Goal: Find specific page/section: Find specific page/section

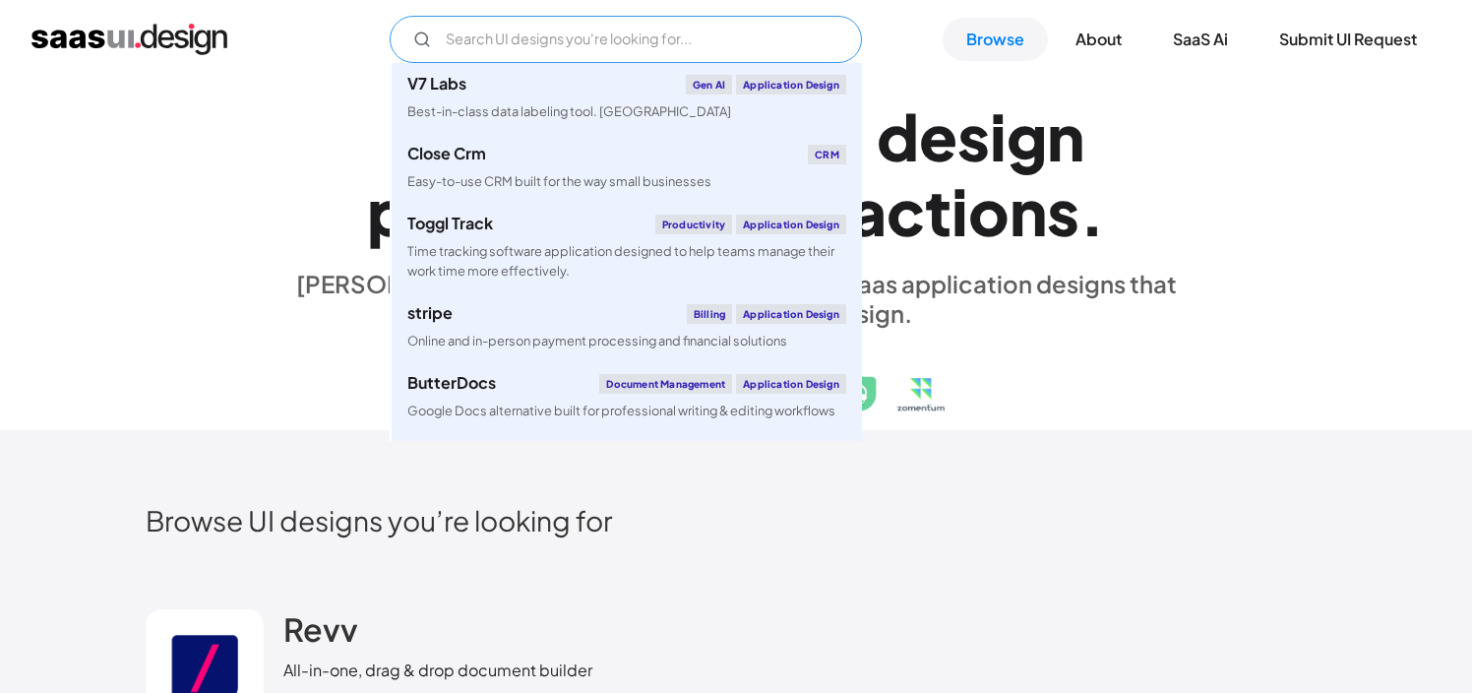
click at [468, 42] on input "Email Form" at bounding box center [626, 39] width 472 height 47
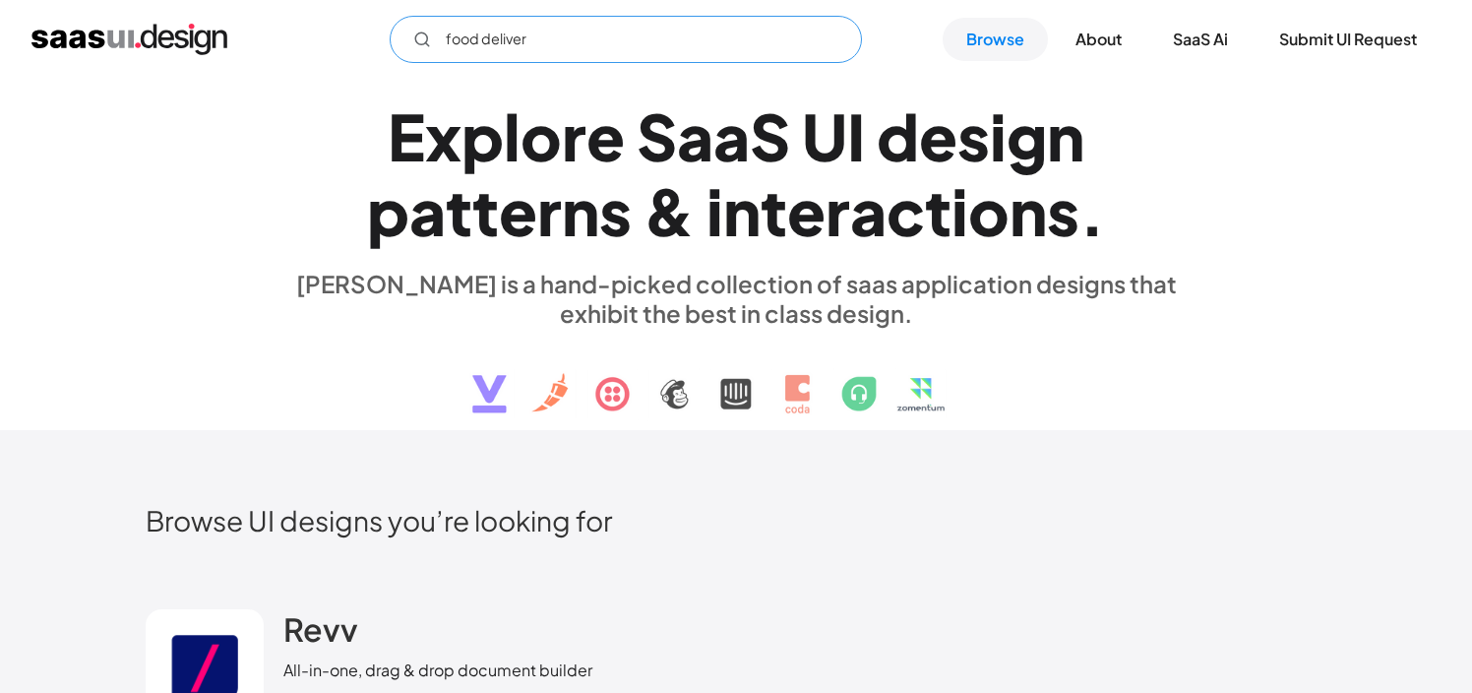
type input "food delivery"
click at [421, 39] on icon "Email Form" at bounding box center [422, 39] width 18 height 18
click at [574, 46] on input "food delivery" at bounding box center [626, 39] width 472 height 47
click at [465, 36] on input "Email Form" at bounding box center [626, 39] width 472 height 47
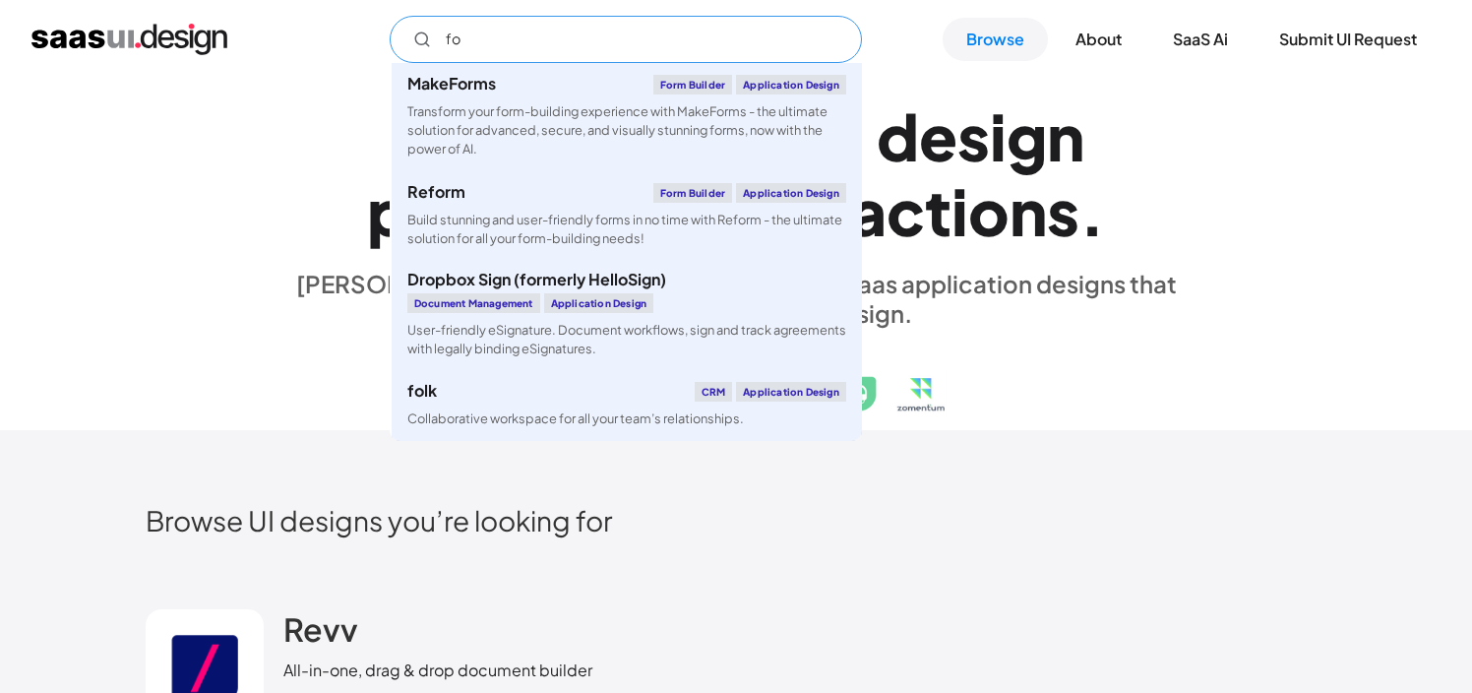
type input "f"
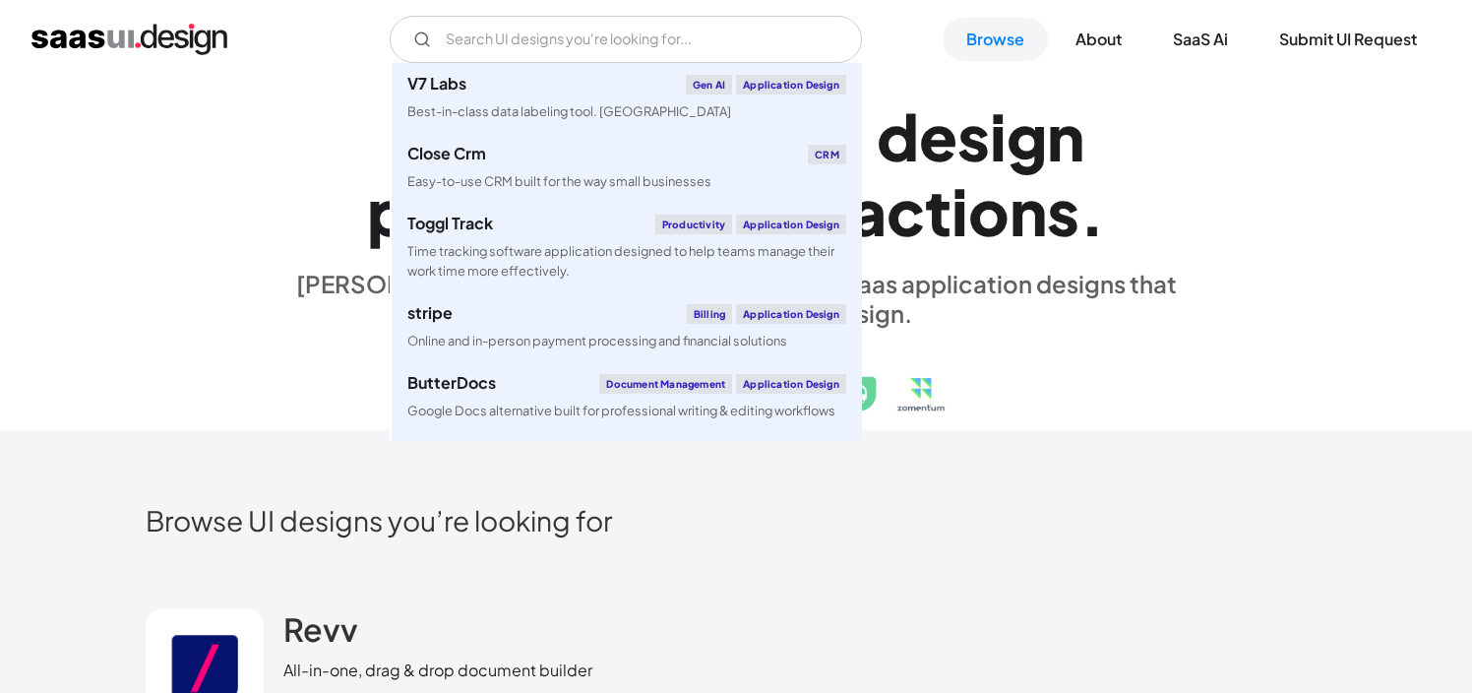
click at [240, 426] on div "E x p l o r e S a a S U I d e s i g n p a t t e r n s & i n t e r a c t i o n s…" at bounding box center [736, 255] width 1181 height 352
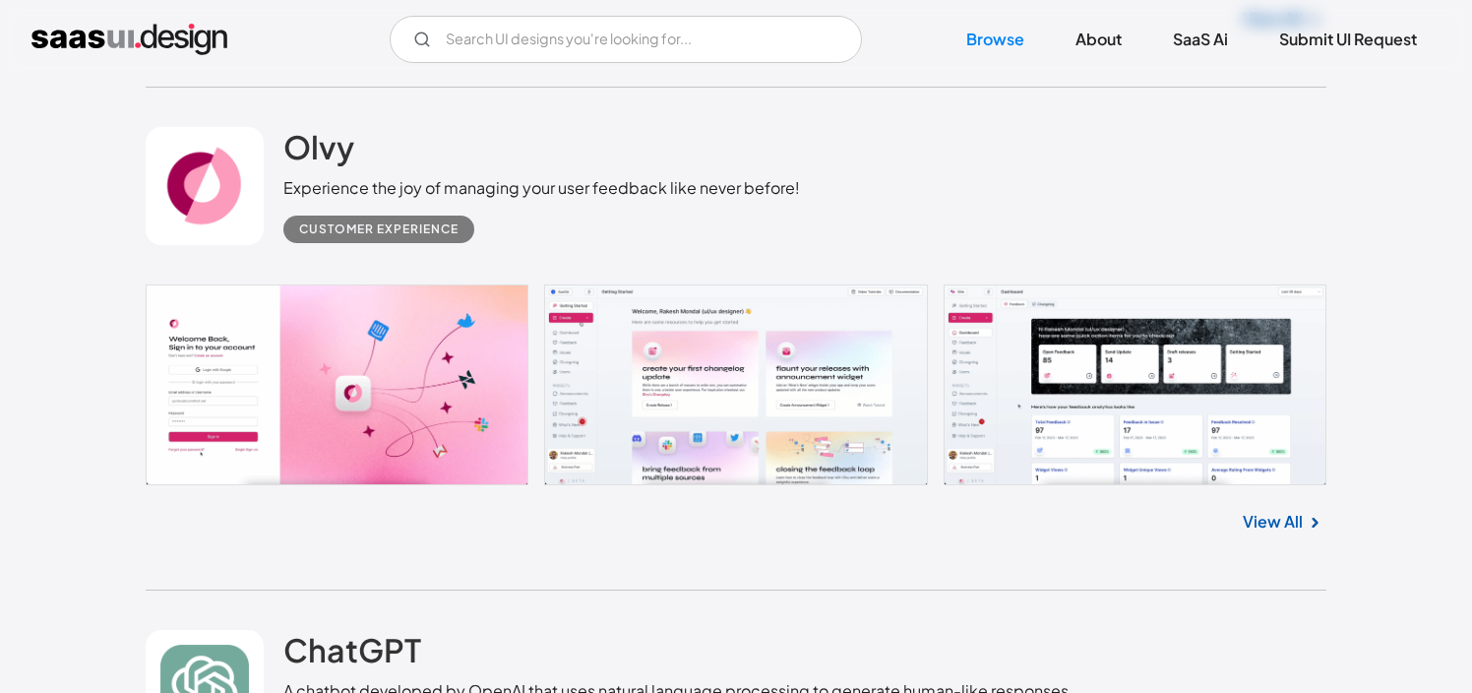
scroll to position [995, 0]
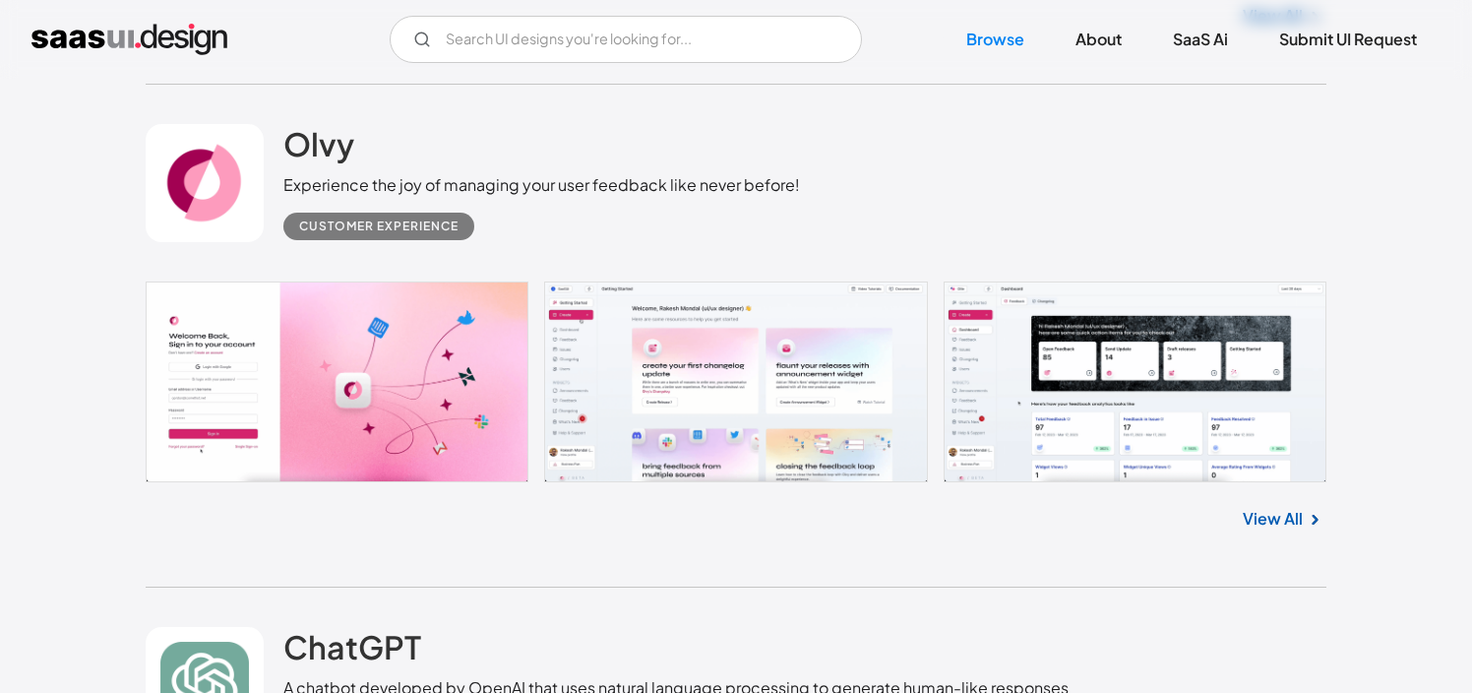
click at [307, 421] on link at bounding box center [736, 381] width 1181 height 201
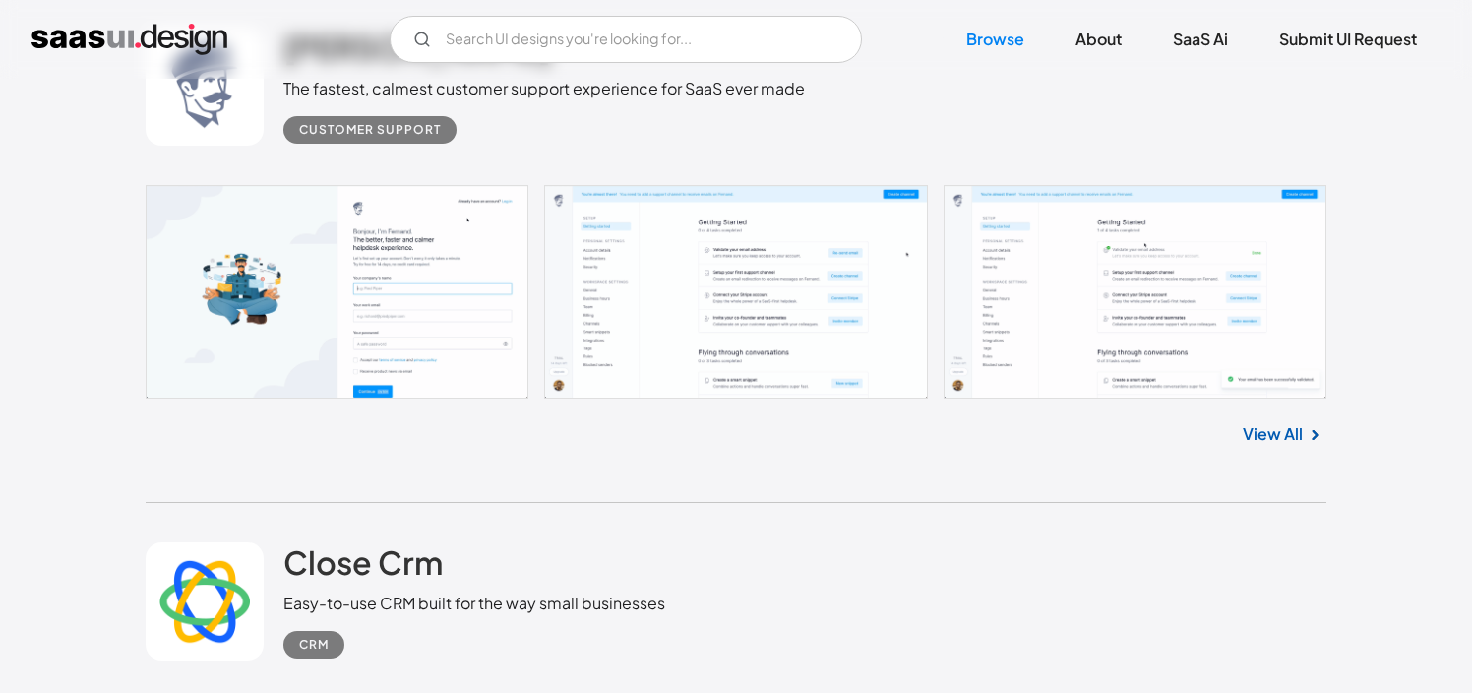
scroll to position [3191, 0]
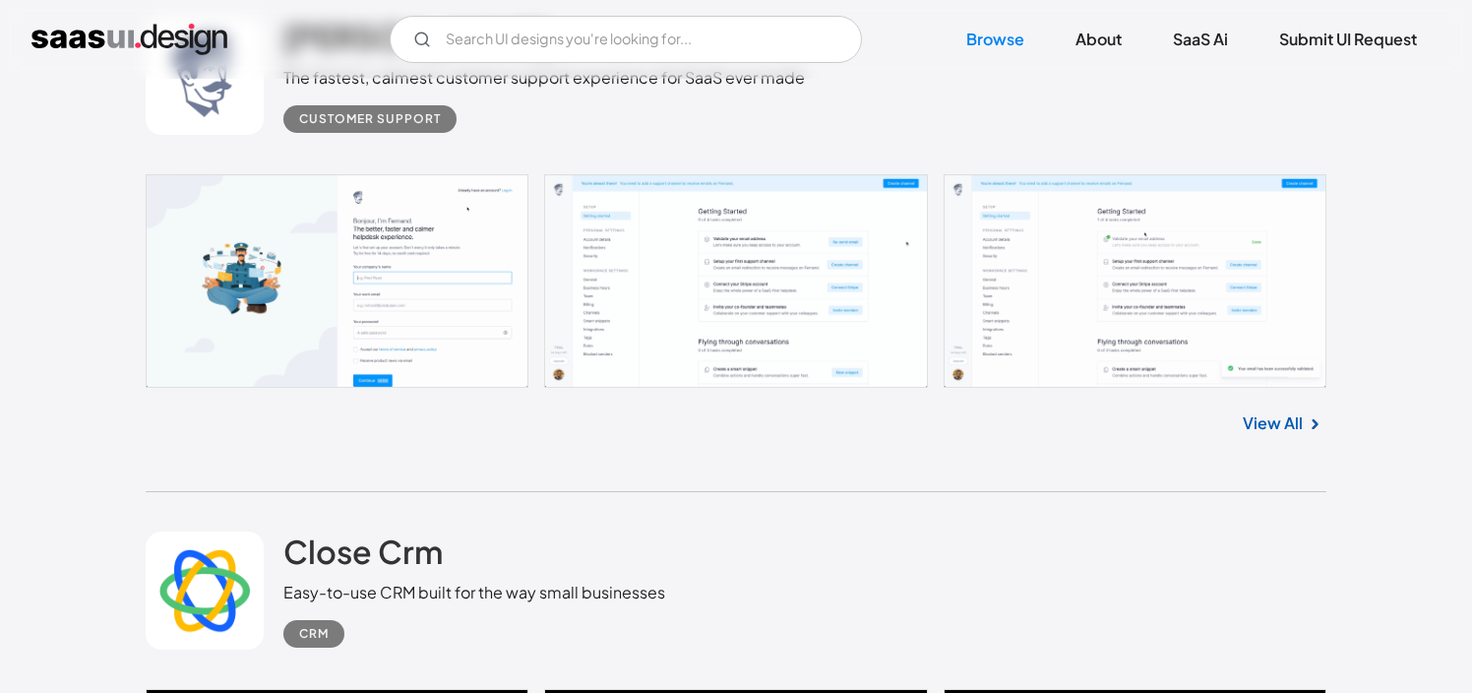
click at [290, 335] on link at bounding box center [736, 280] width 1181 height 212
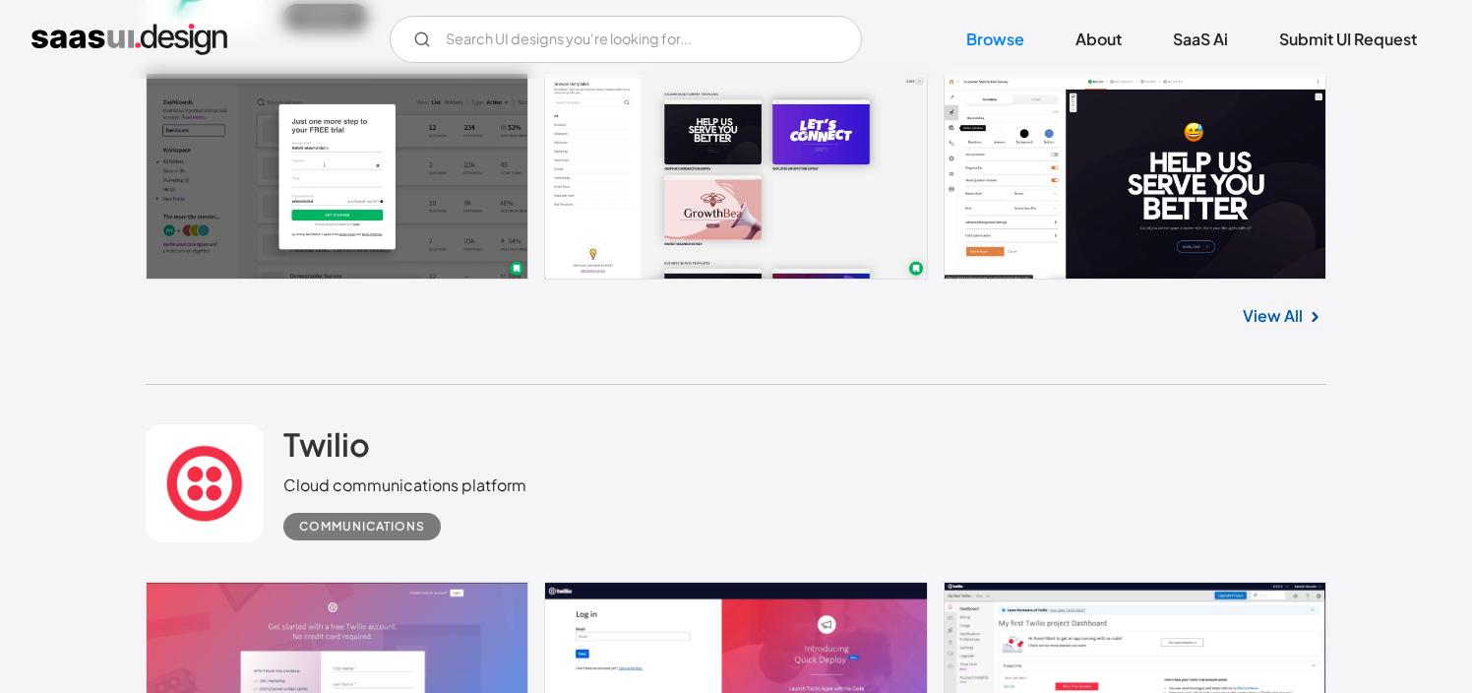
scroll to position [7943, 0]
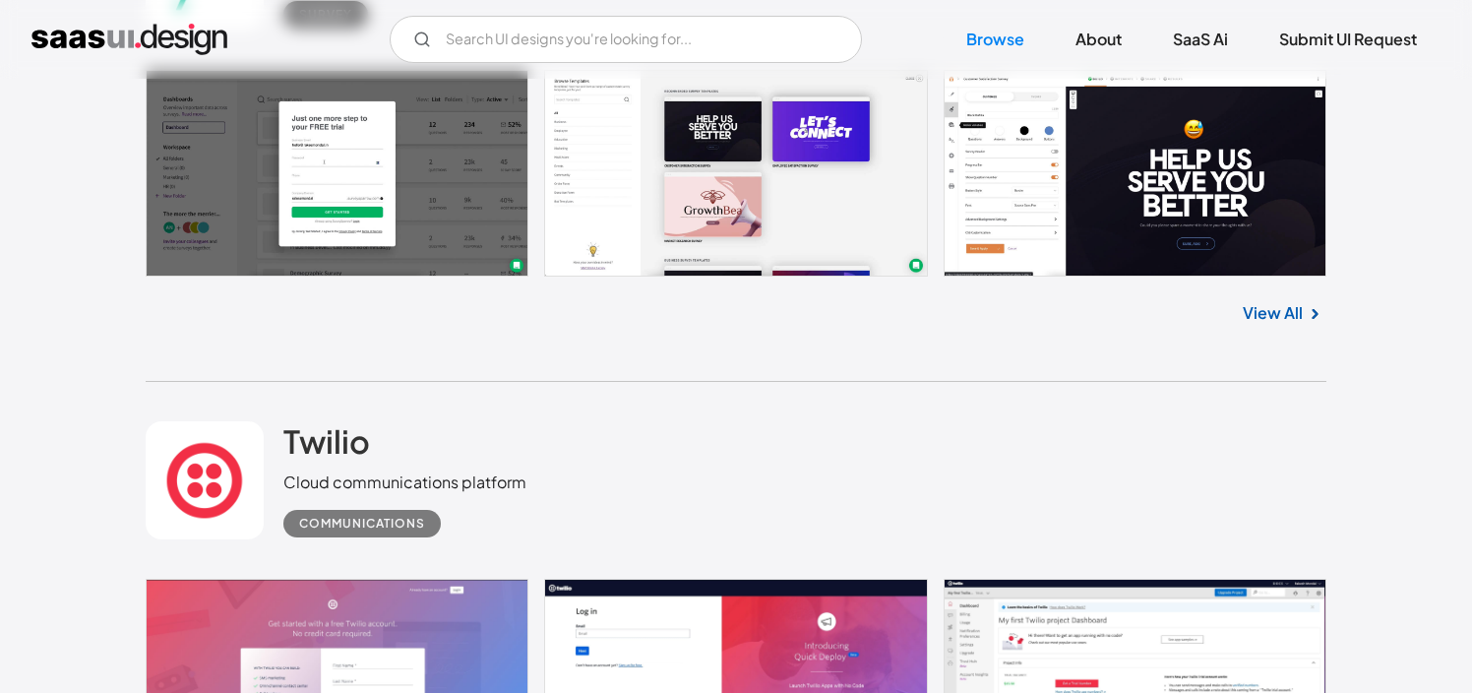
click at [781, 184] on link at bounding box center [736, 173] width 1181 height 207
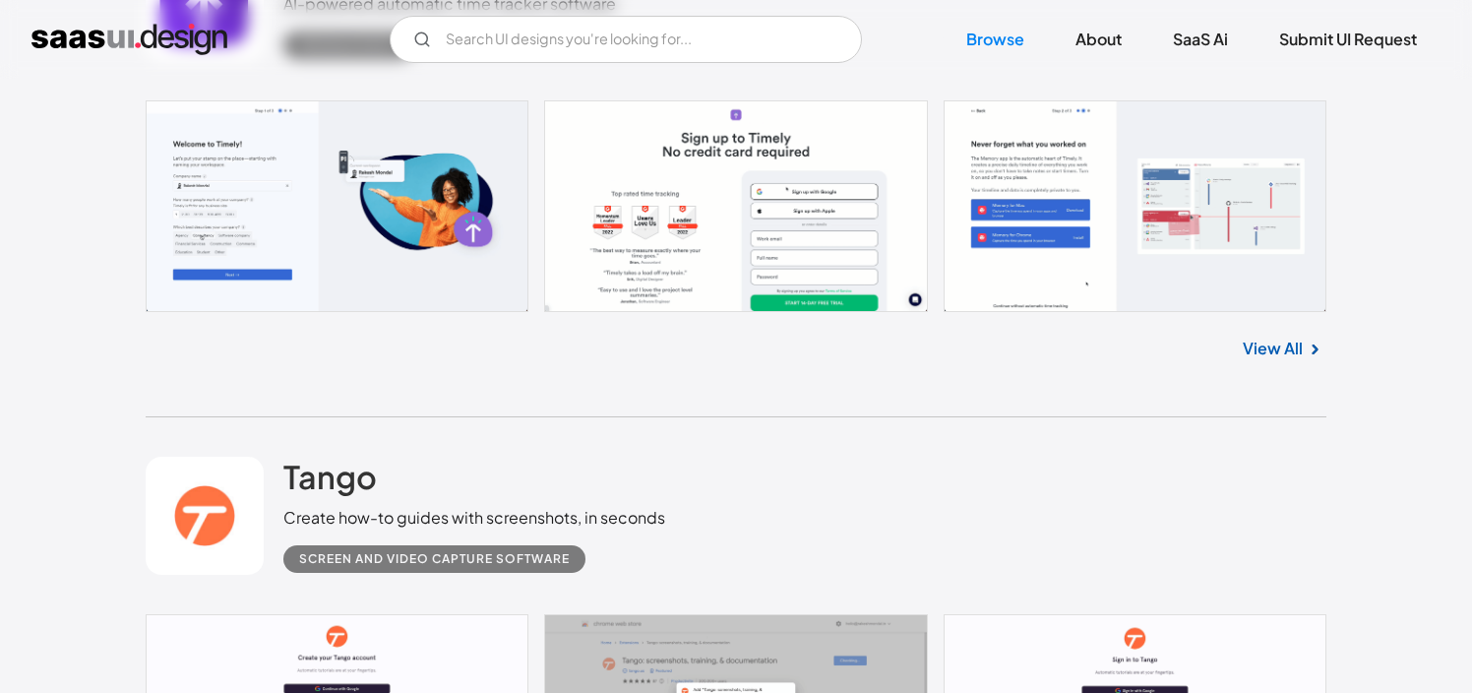
scroll to position [9943, 0]
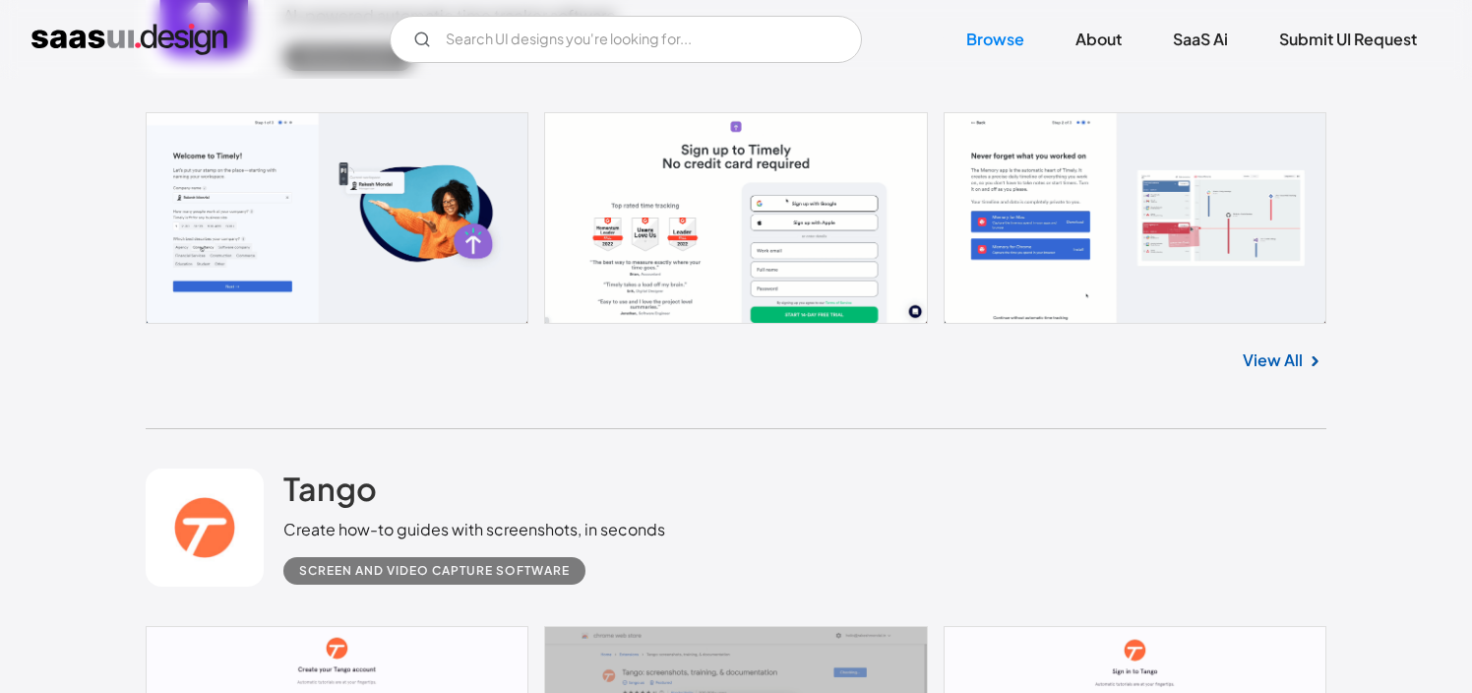
click at [342, 252] on link at bounding box center [736, 218] width 1181 height 212
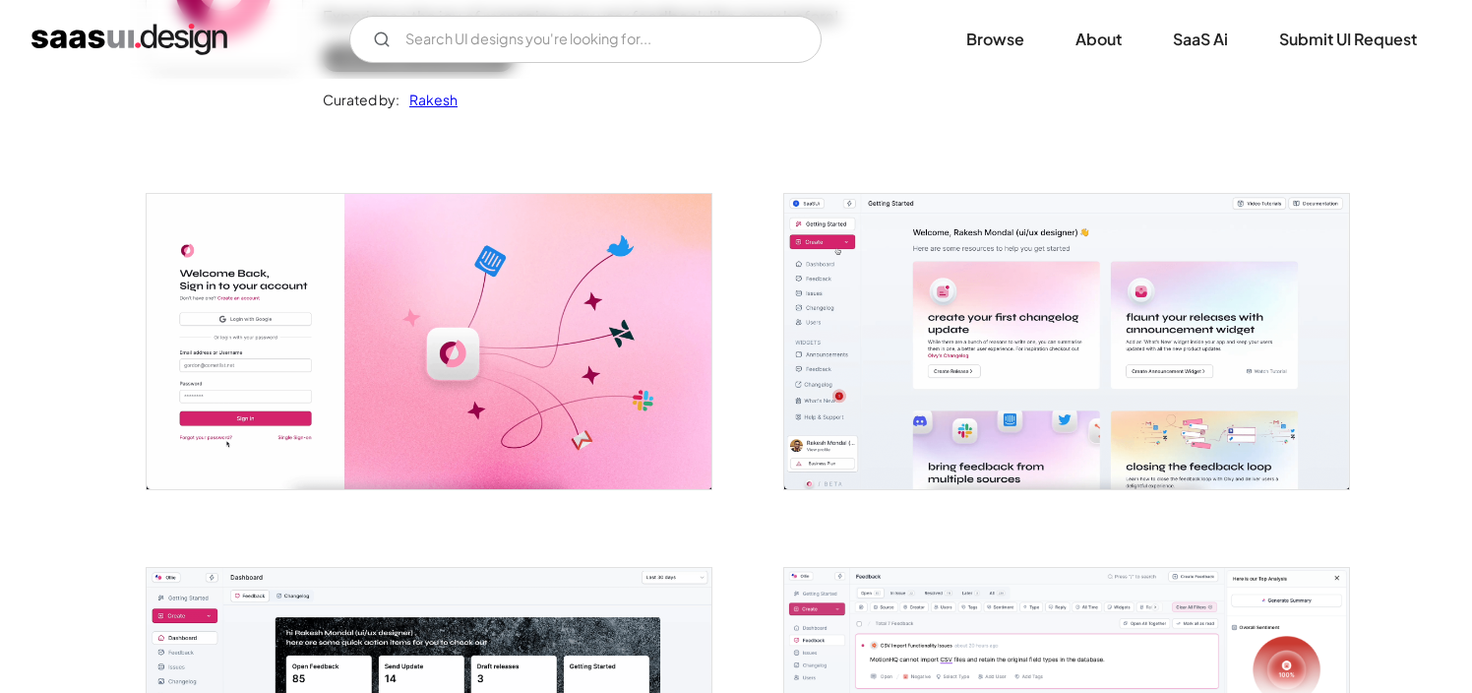
scroll to position [263, 0]
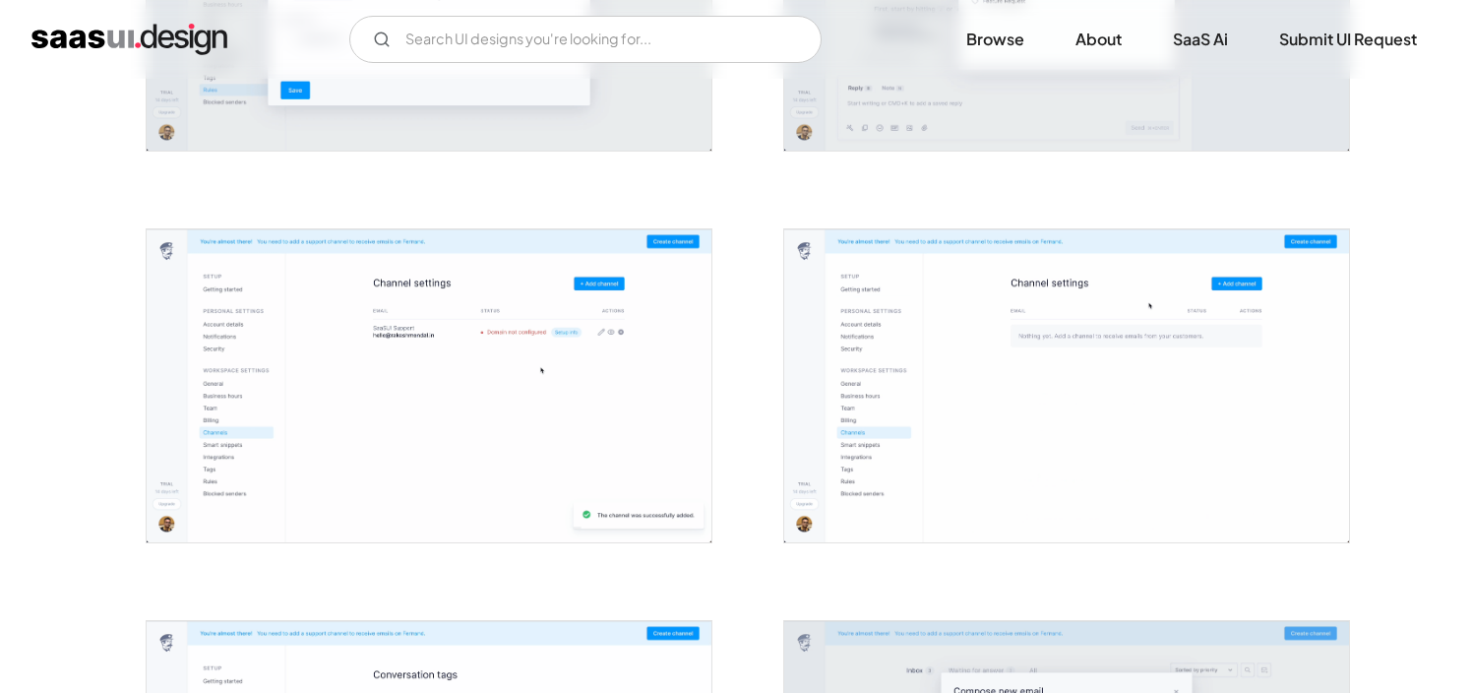
scroll to position [1408, 0]
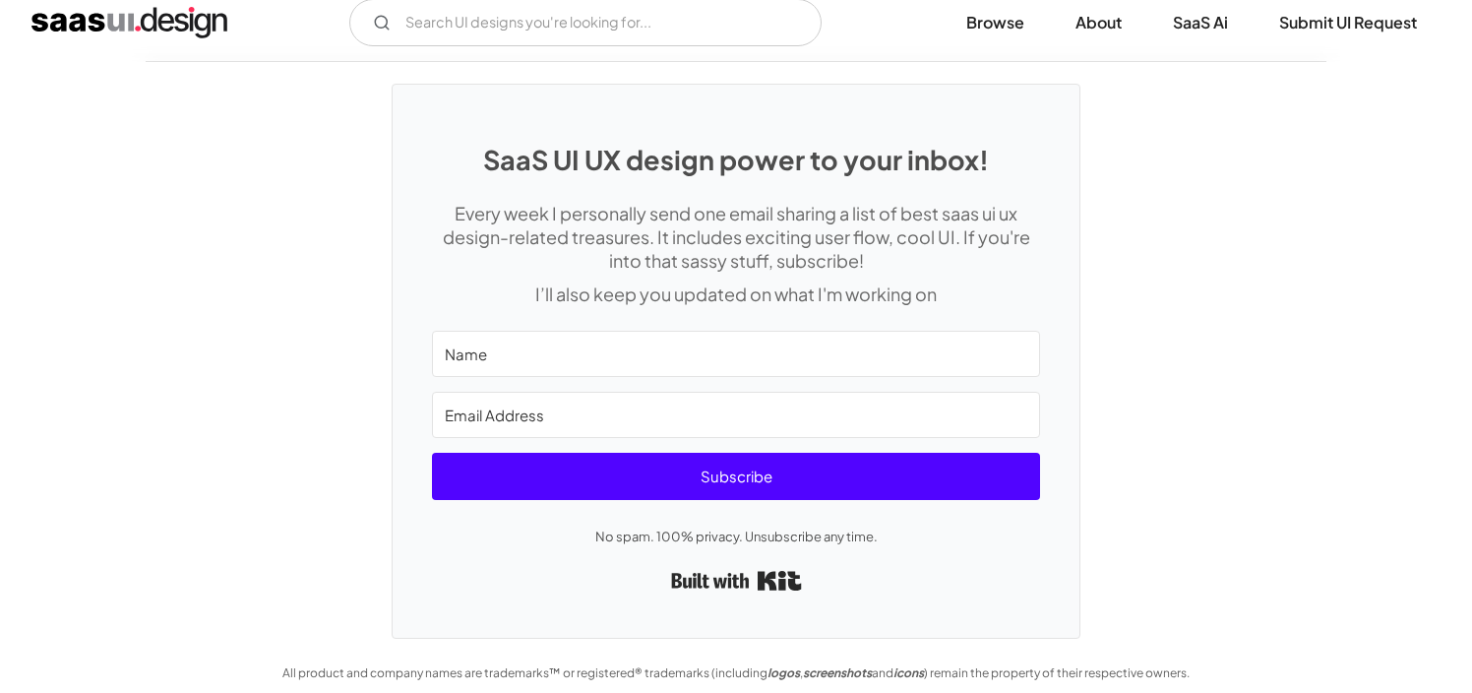
scroll to position [5359, 0]
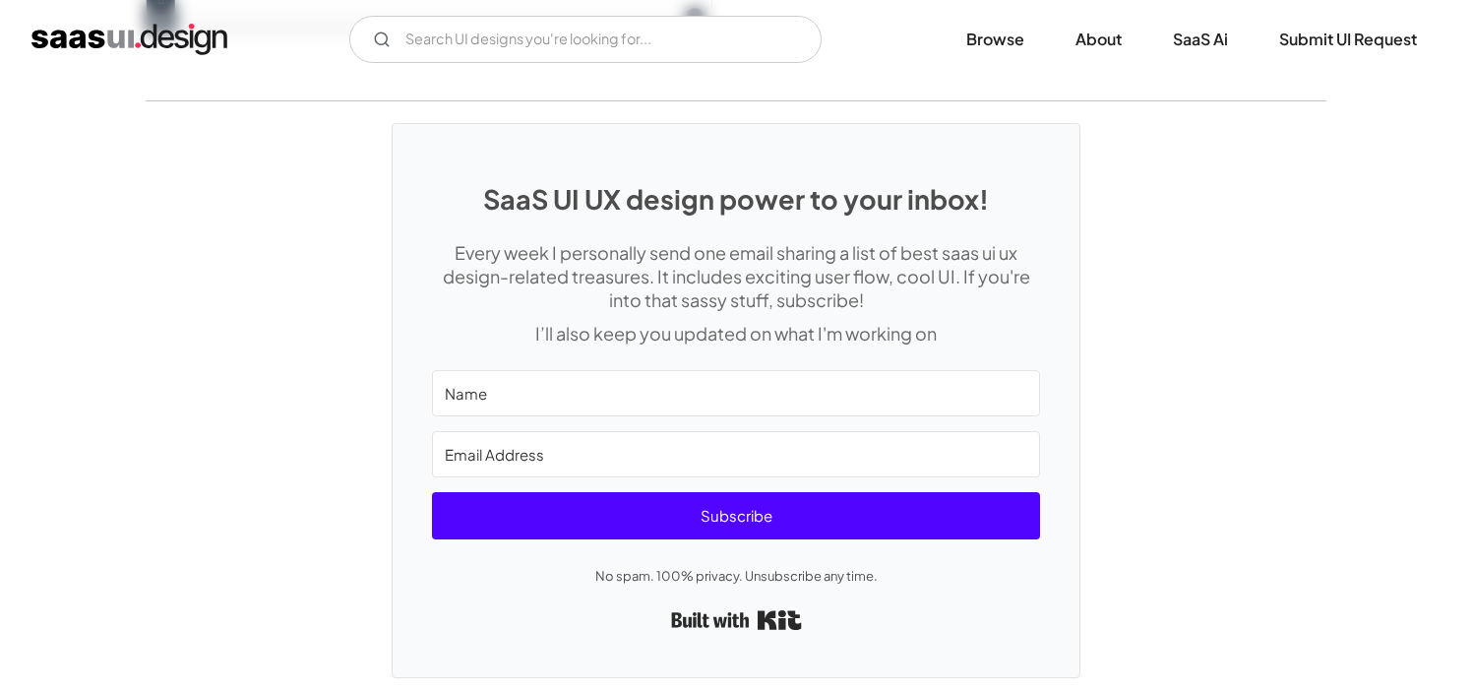
scroll to position [5423, 0]
